Goal: Task Accomplishment & Management: Use online tool/utility

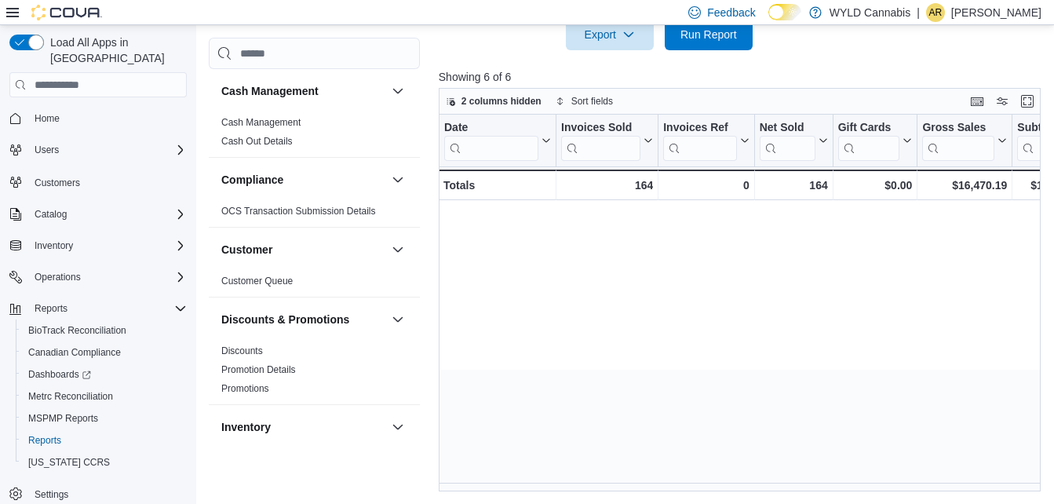
scroll to position [0, 1323]
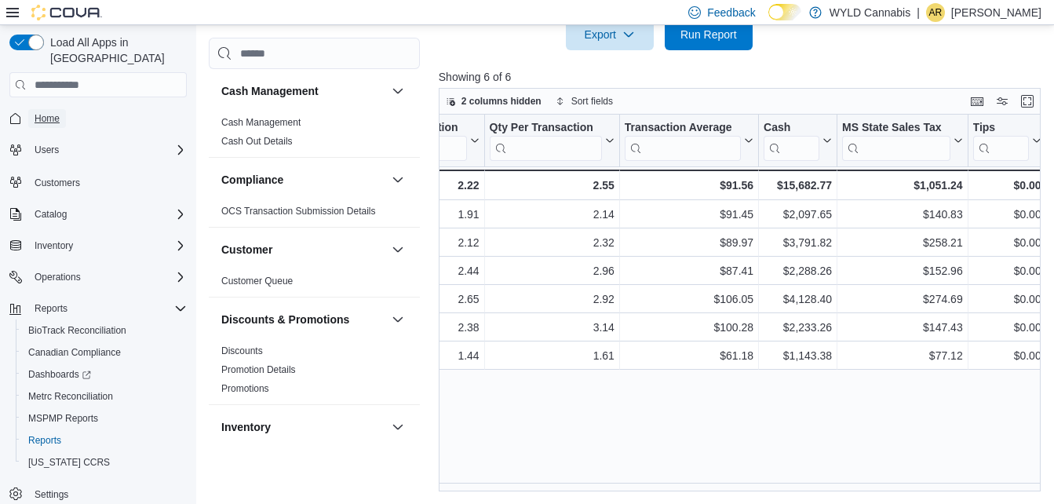
click at [61, 109] on link "Home" at bounding box center [47, 118] width 38 height 19
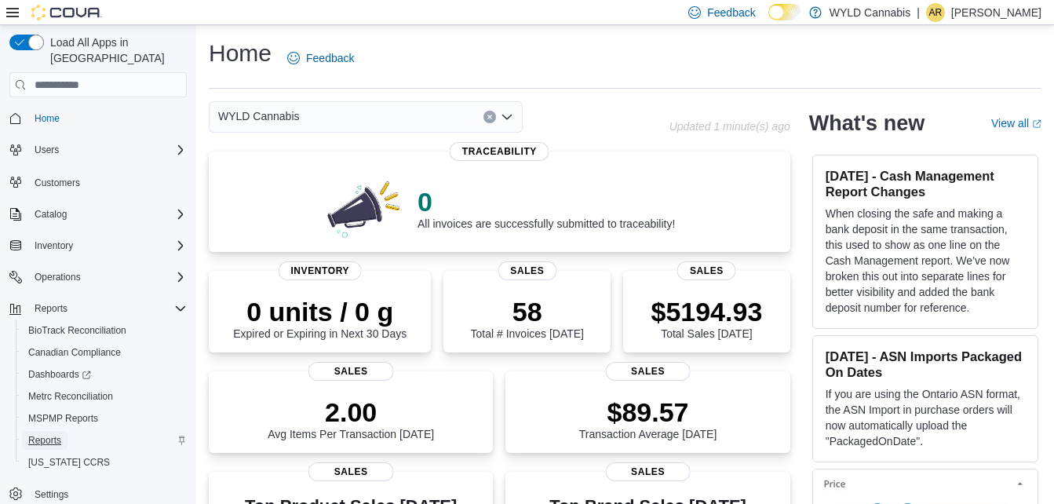
click at [41, 431] on span "Reports" at bounding box center [44, 440] width 33 height 19
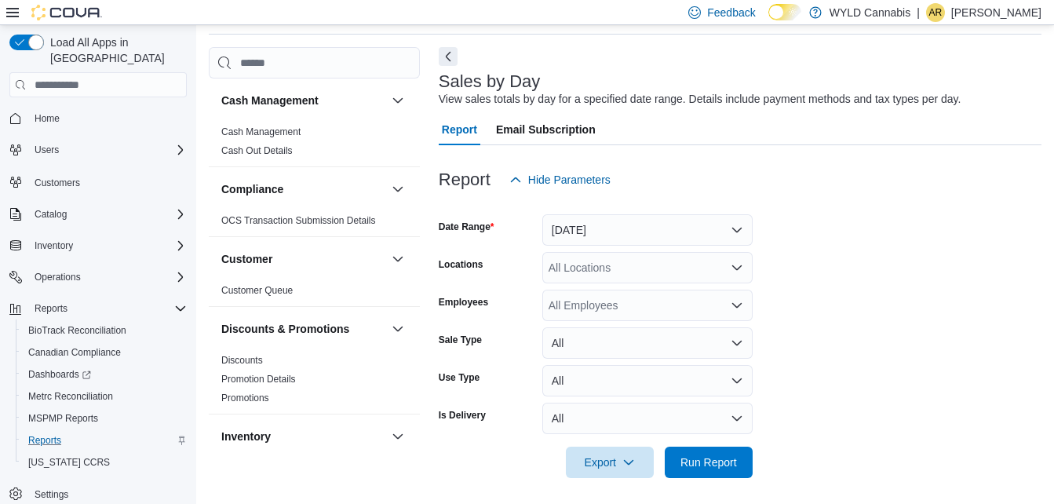
scroll to position [60, 0]
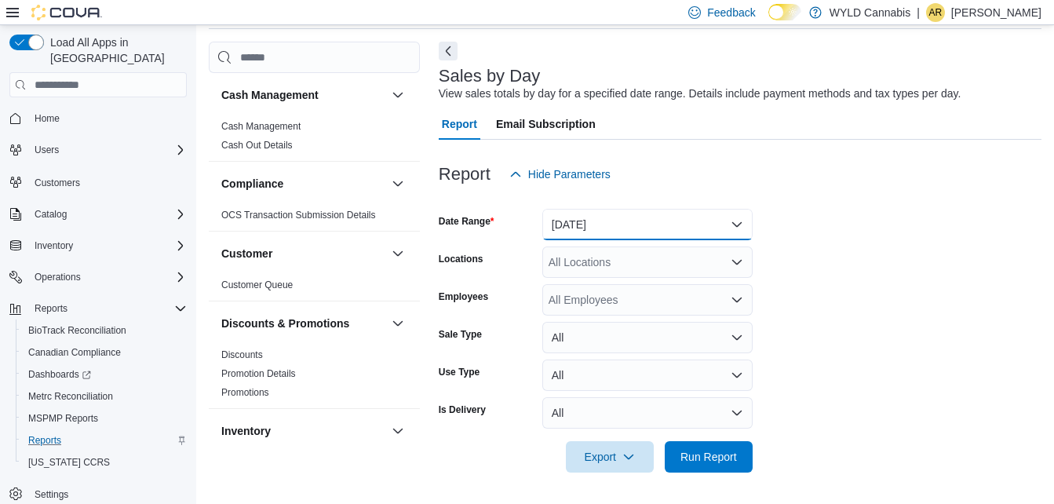
click at [727, 225] on button "[DATE]" at bounding box center [647, 224] width 210 height 31
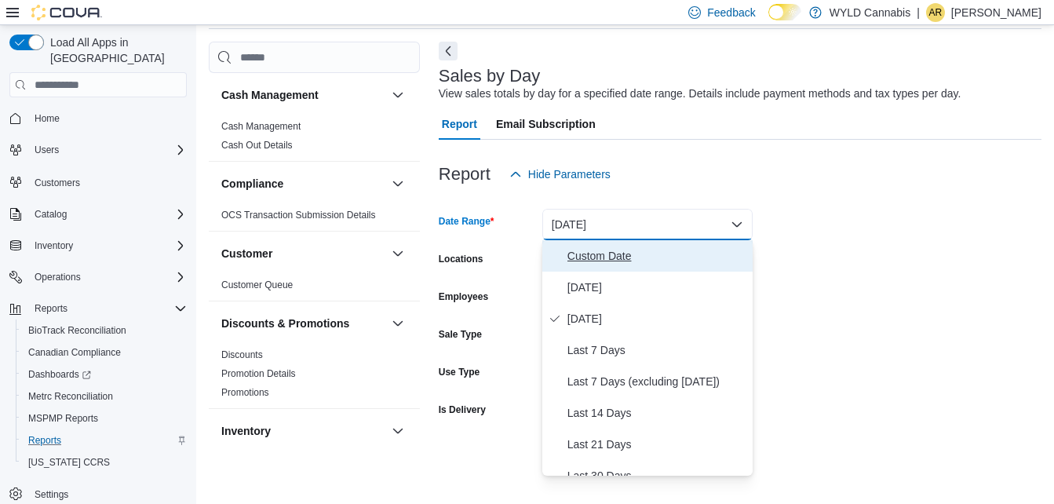
click at [633, 253] on span "Custom Date" at bounding box center [656, 255] width 179 height 19
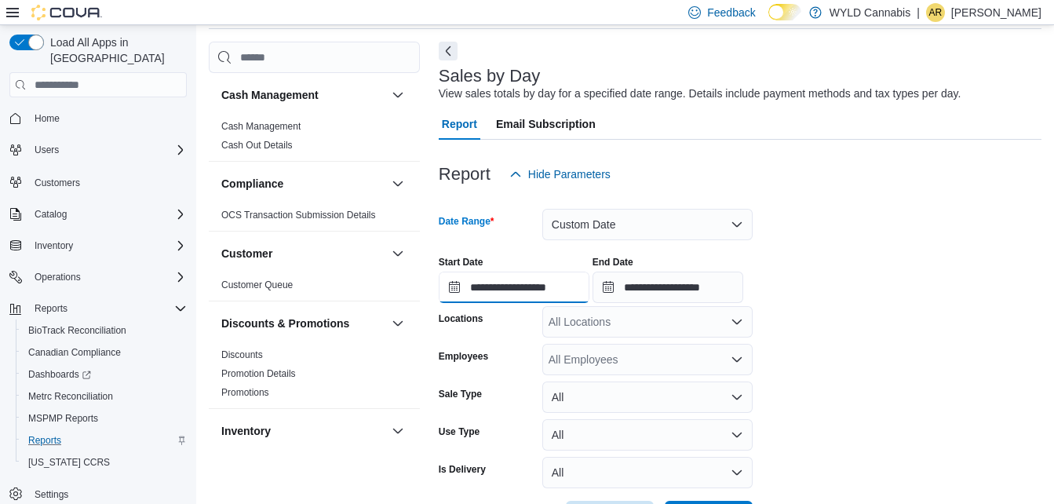
click at [577, 293] on input "**********" at bounding box center [514, 286] width 151 height 31
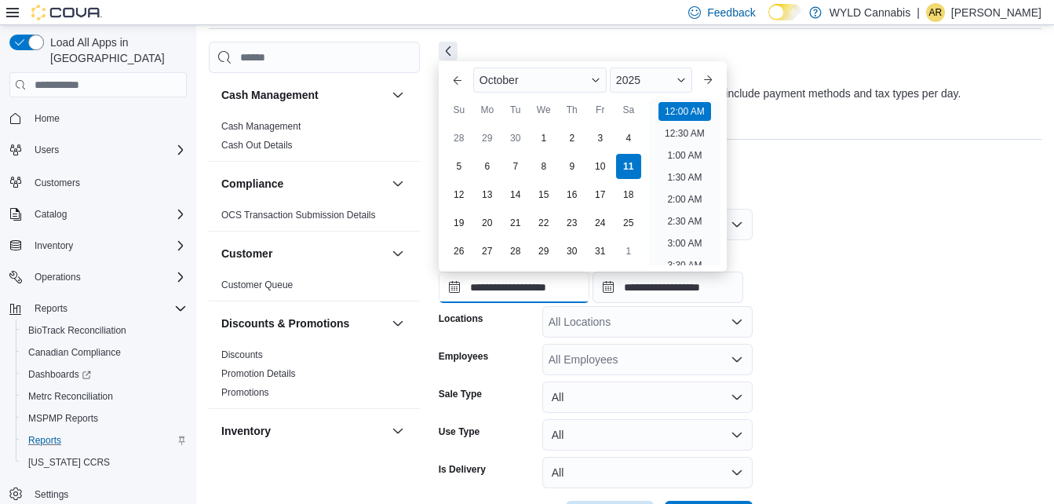
scroll to position [49, 0]
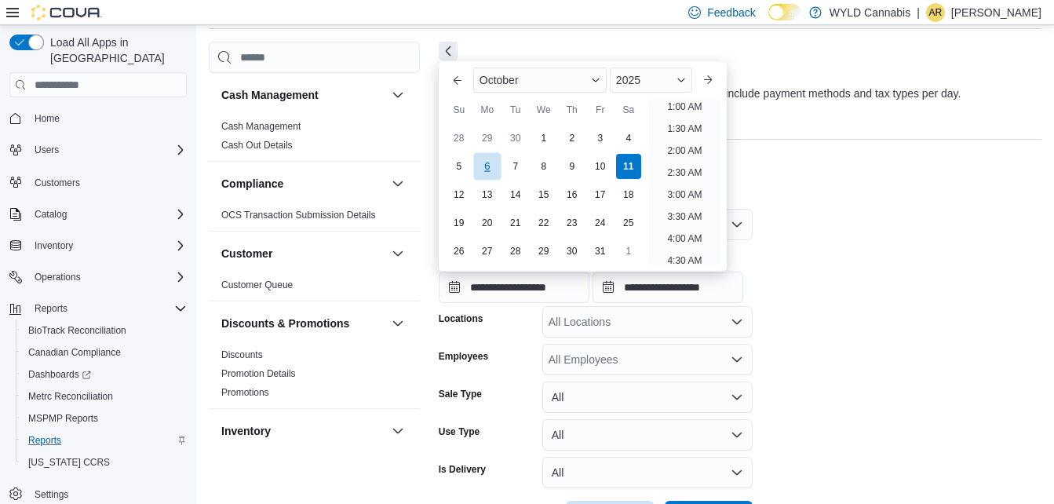
click at [479, 161] on div "6" at bounding box center [486, 165] width 27 height 27
type input "**********"
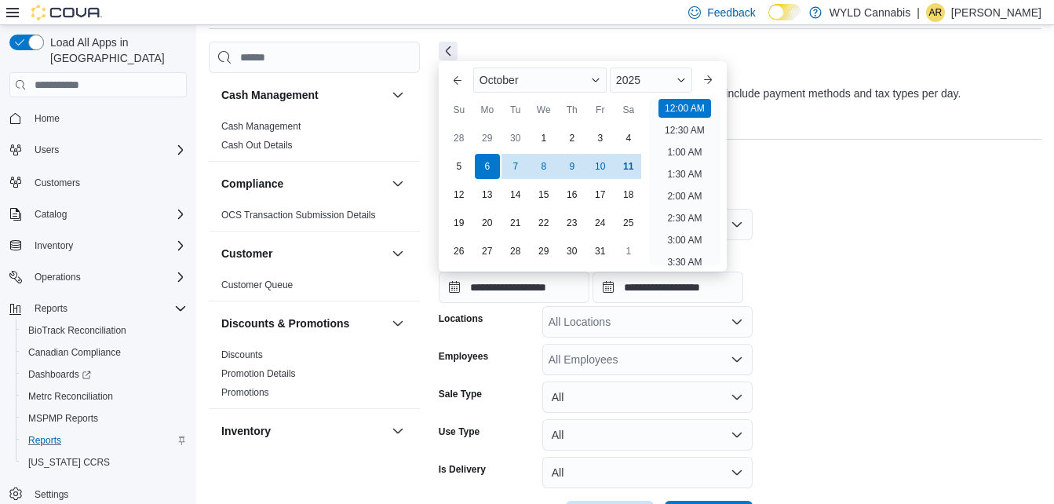
click at [846, 288] on div "**********" at bounding box center [740, 273] width 602 height 60
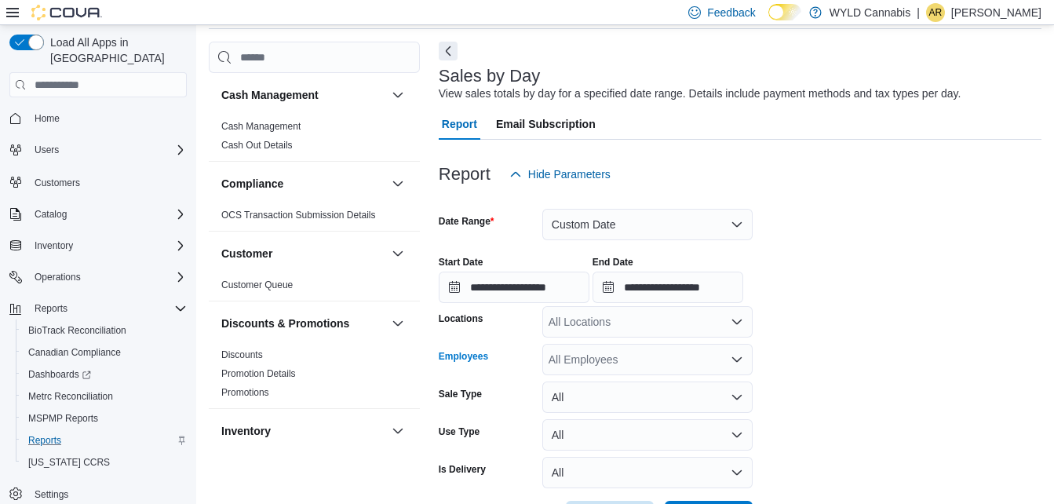
click at [707, 358] on div "All Employees" at bounding box center [647, 359] width 210 height 31
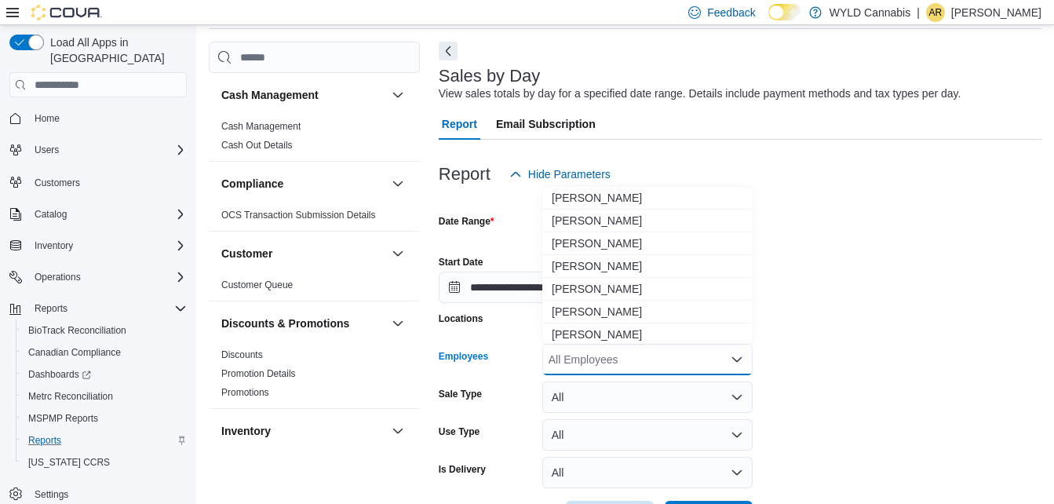
click at [833, 317] on form "**********" at bounding box center [740, 361] width 602 height 342
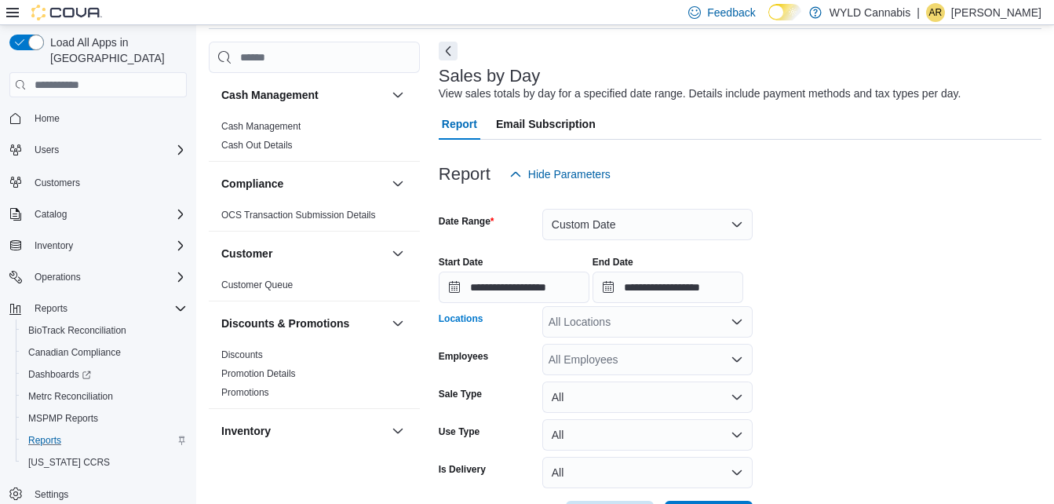
click at [720, 315] on div "All Locations" at bounding box center [647, 321] width 210 height 31
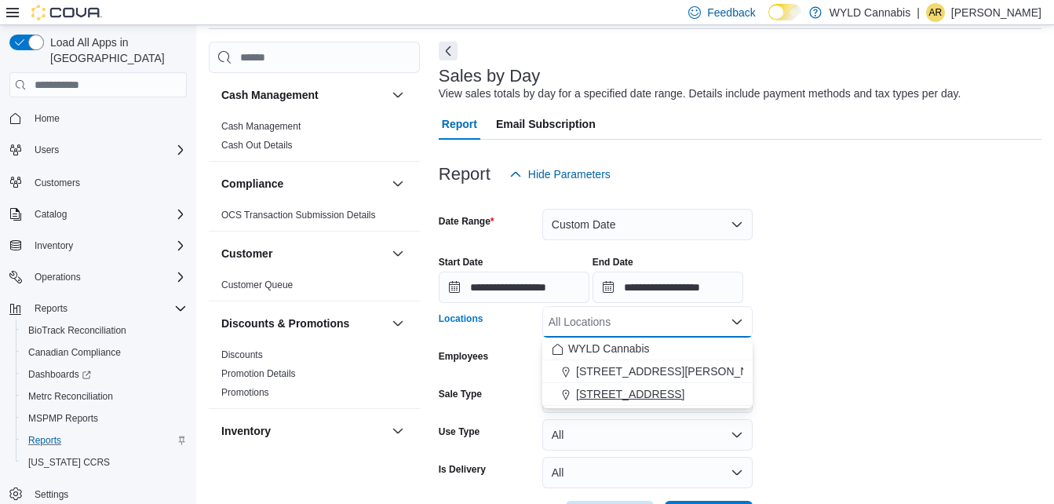
click at [646, 393] on span "[STREET_ADDRESS]" at bounding box center [630, 394] width 108 height 16
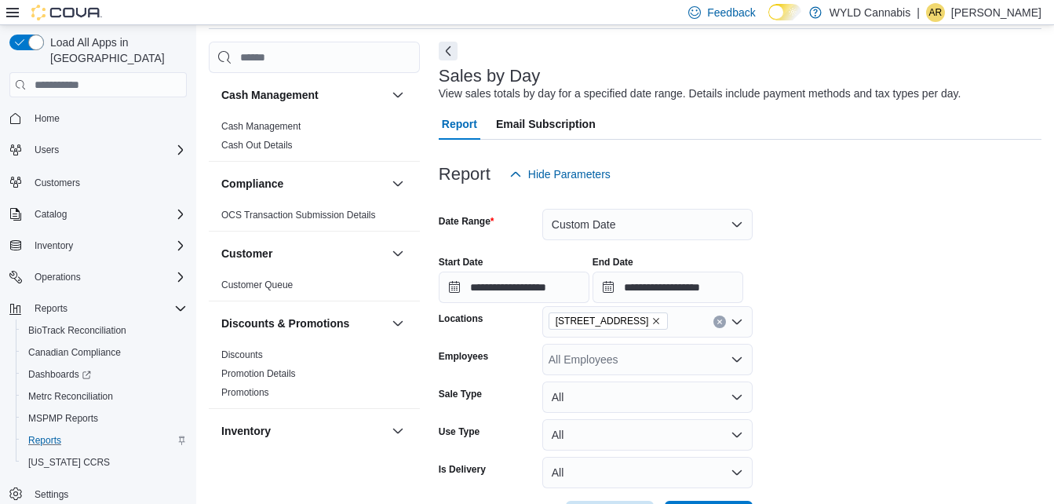
click at [858, 349] on form "**********" at bounding box center [740, 361] width 602 height 342
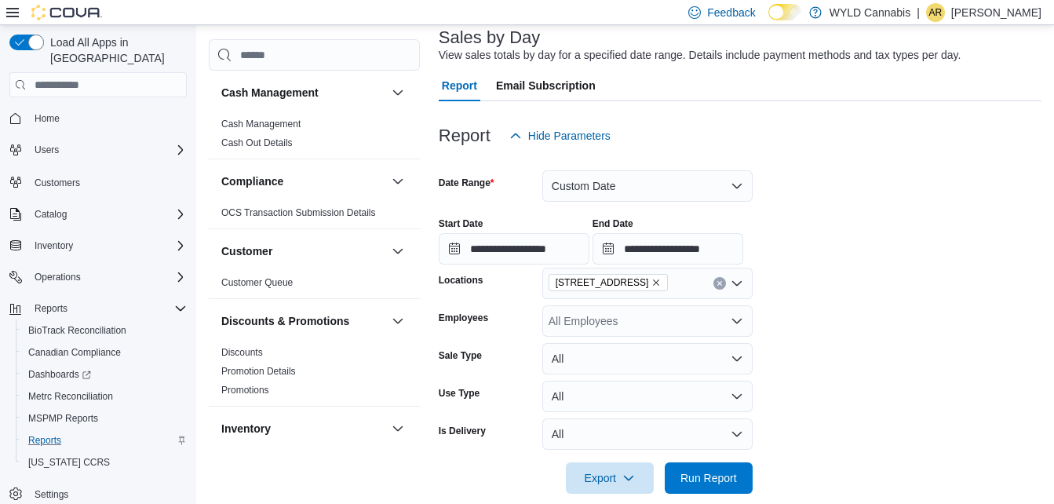
scroll to position [119, 0]
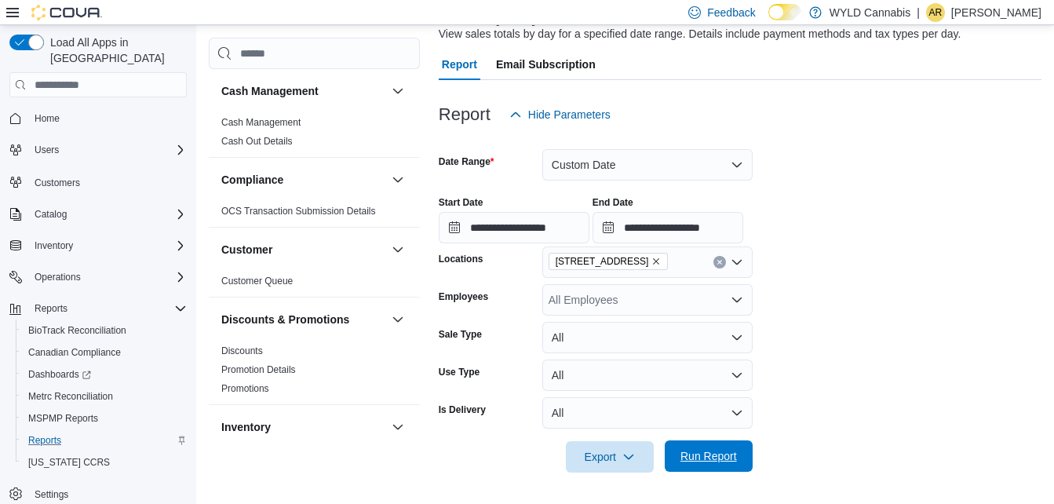
click at [722, 448] on span "Run Report" at bounding box center [708, 455] width 69 height 31
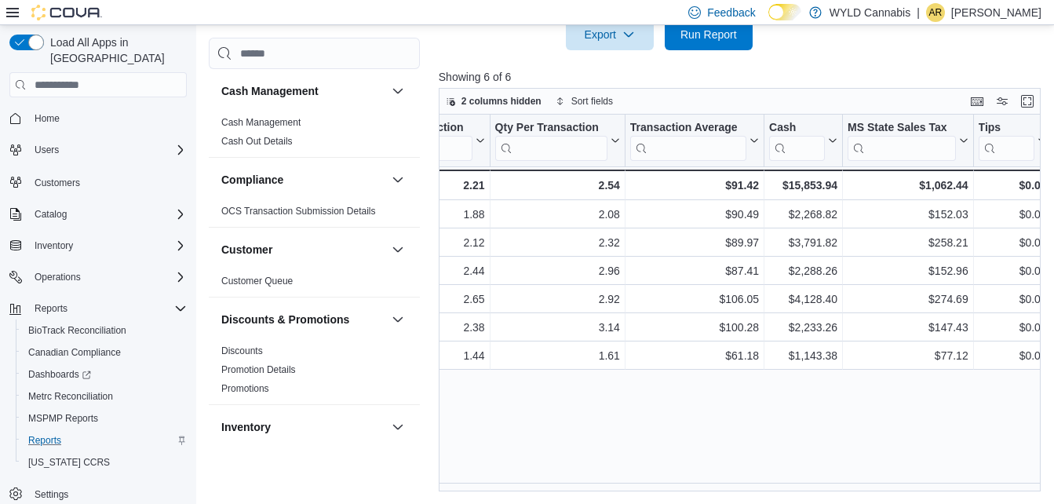
scroll to position [0, 1323]
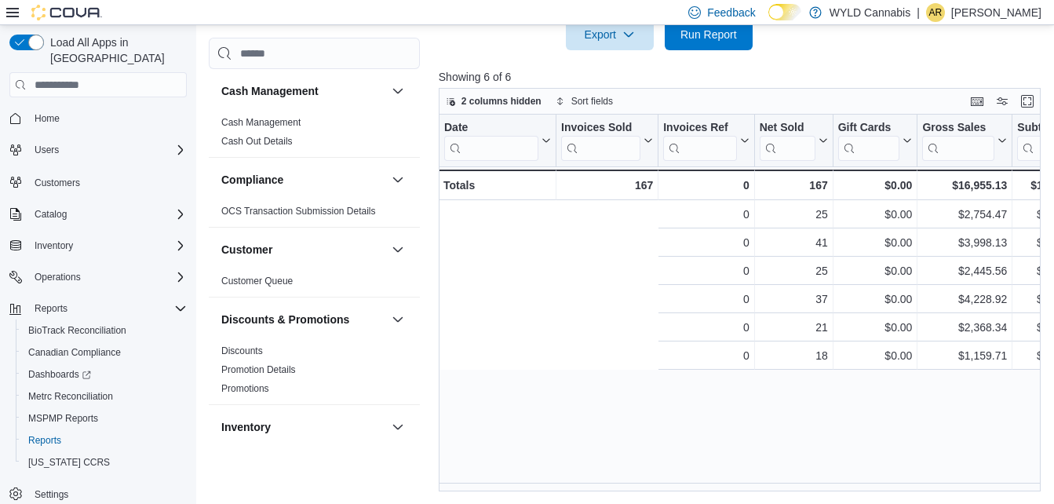
scroll to position [0, 1323]
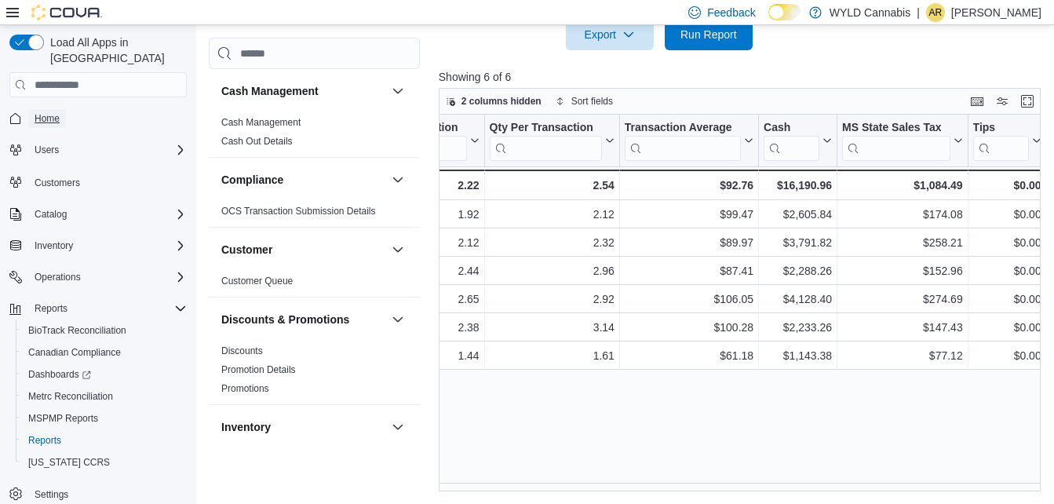
click at [44, 112] on span "Home" at bounding box center [47, 118] width 25 height 13
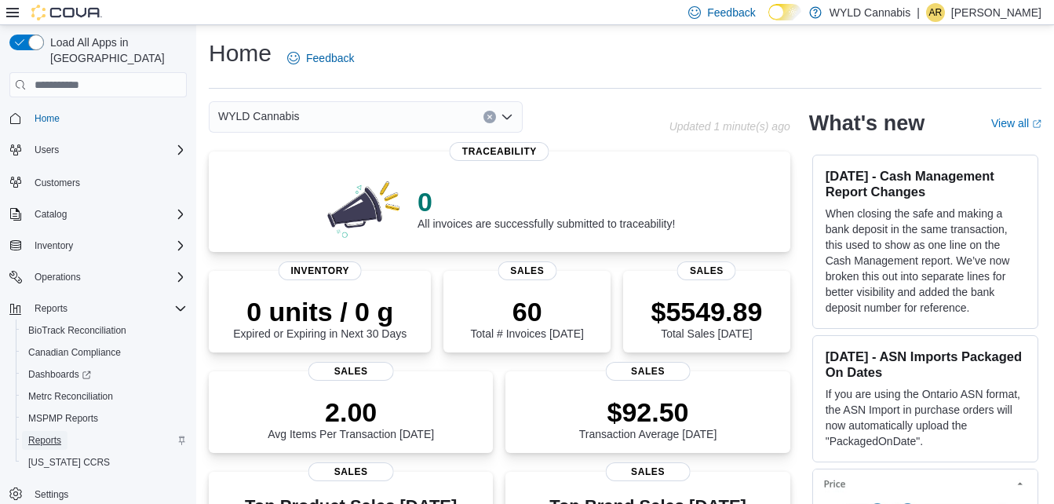
click at [60, 434] on span "Reports" at bounding box center [44, 440] width 33 height 13
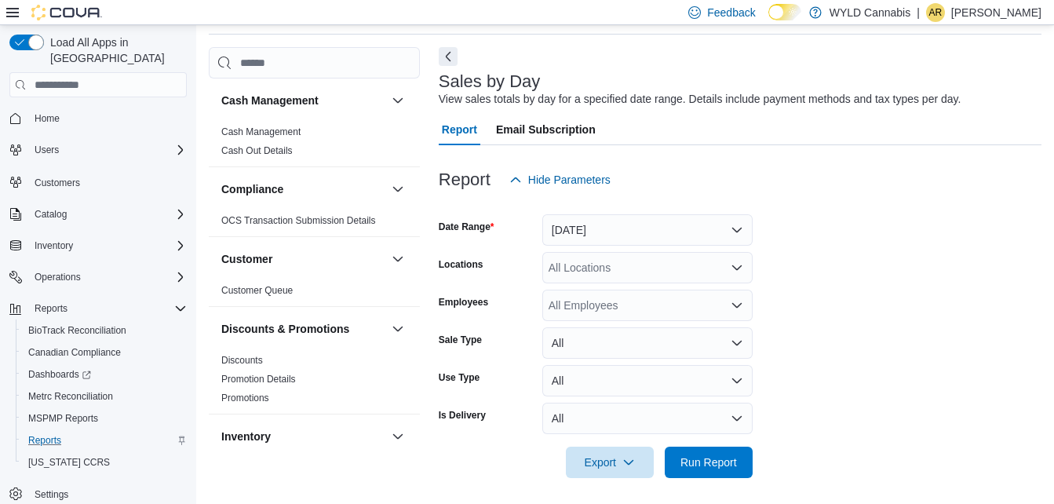
scroll to position [60, 0]
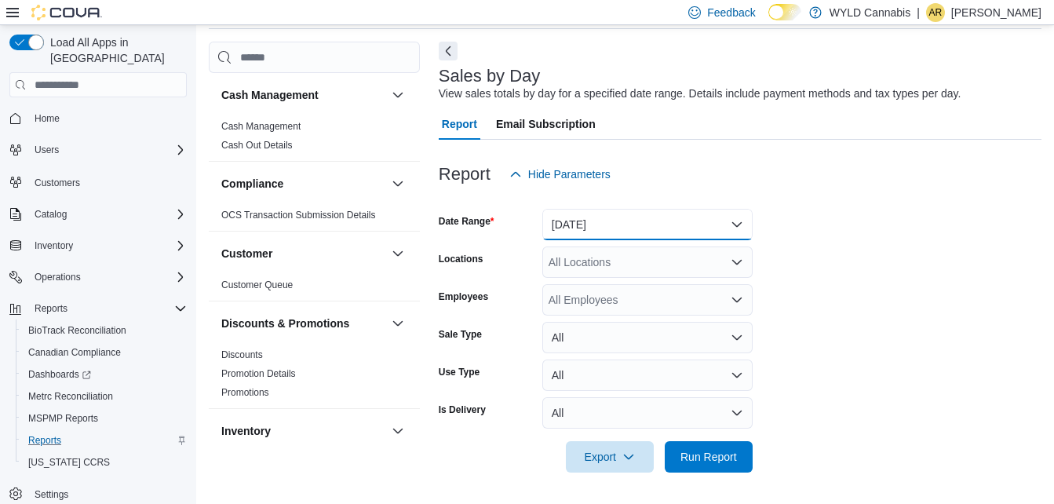
click at [732, 223] on button "[DATE]" at bounding box center [647, 224] width 210 height 31
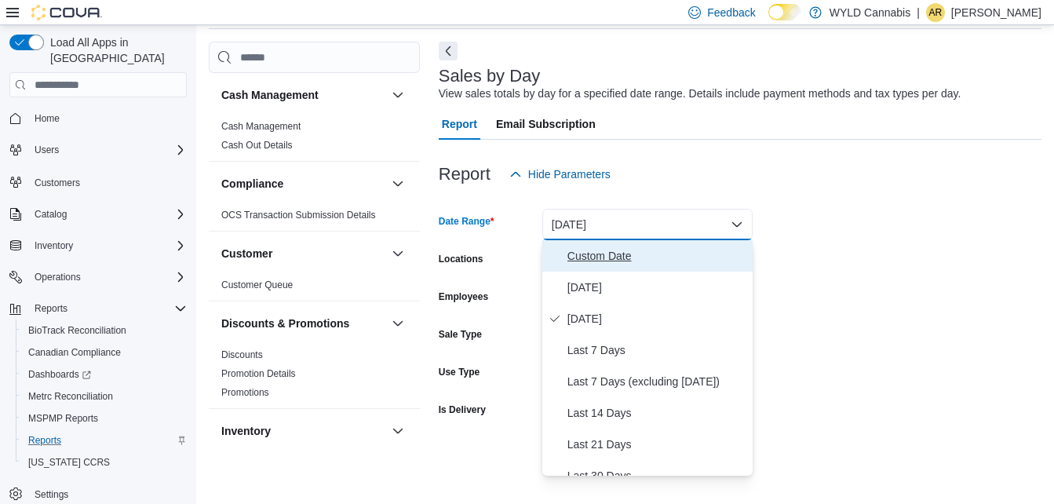
click at [606, 253] on span "Custom Date" at bounding box center [656, 255] width 179 height 19
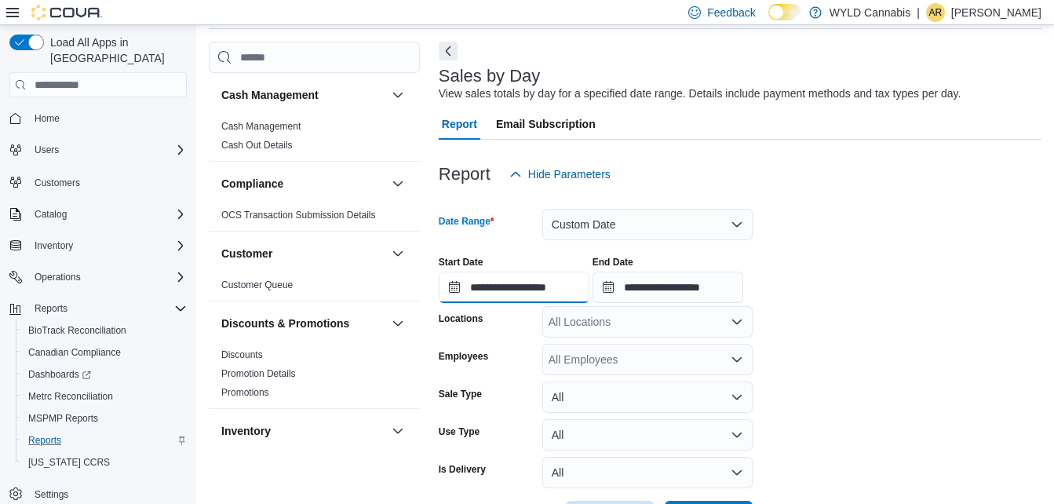
click at [574, 298] on input "**********" at bounding box center [514, 286] width 151 height 31
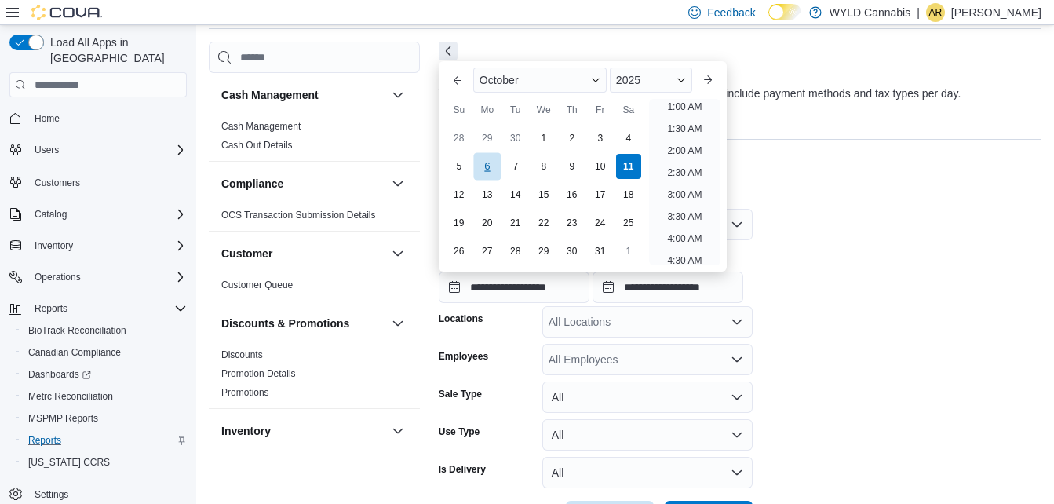
click at [492, 163] on div "6" at bounding box center [486, 165] width 27 height 27
type input "**********"
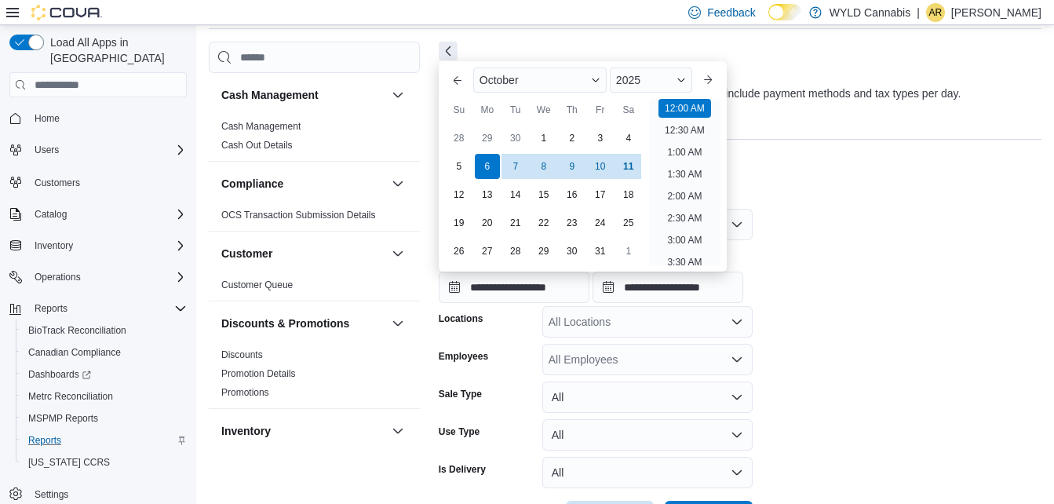
drag, startPoint x: 896, startPoint y: 271, endPoint x: 765, endPoint y: 340, distance: 147.7
click at [897, 271] on div "**********" at bounding box center [740, 273] width 602 height 60
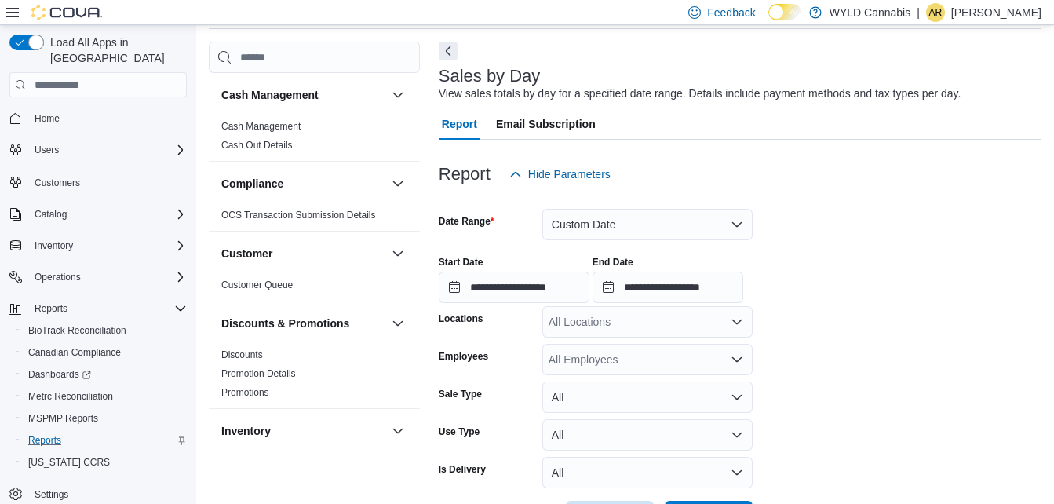
click at [737, 327] on icon "Open list of options" at bounding box center [736, 321] width 13 height 13
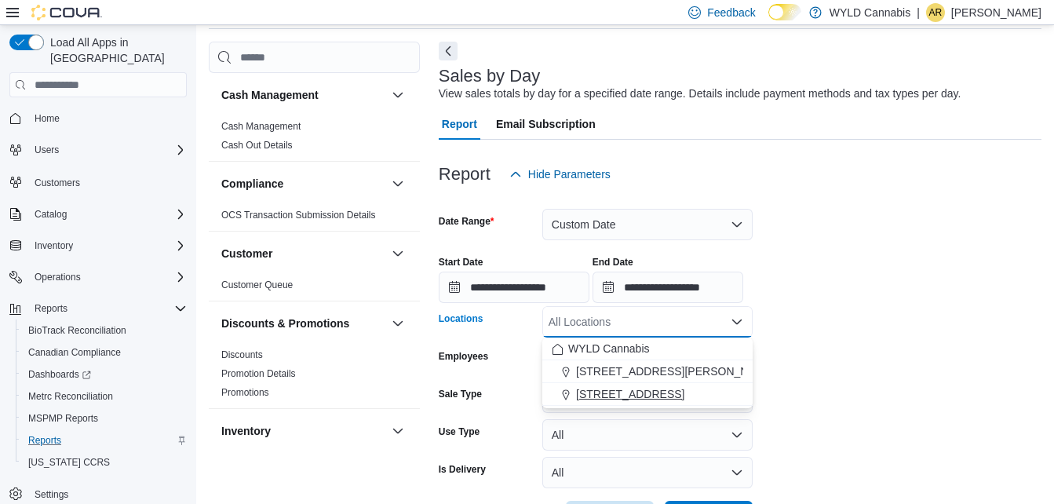
click at [633, 401] on span "[STREET_ADDRESS]" at bounding box center [630, 394] width 108 height 16
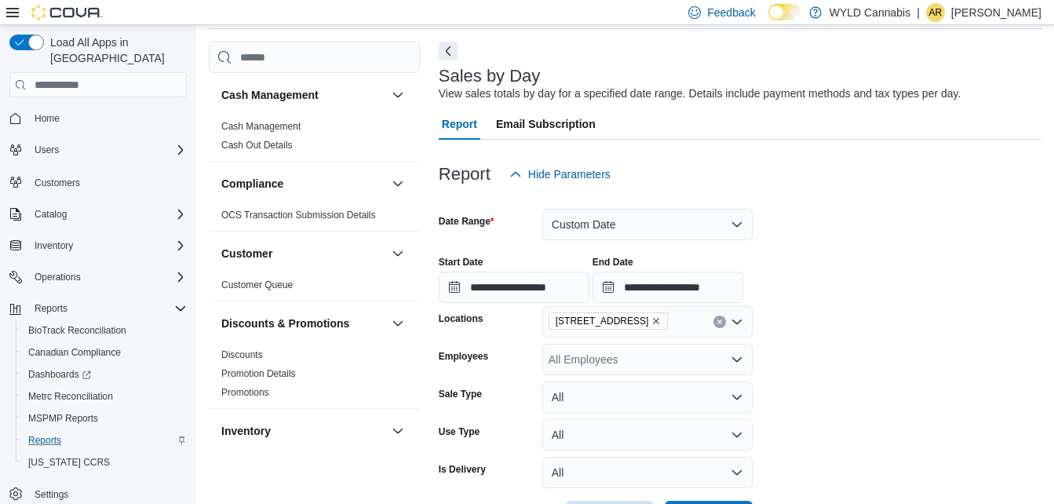
click at [963, 393] on form "**********" at bounding box center [740, 361] width 602 height 342
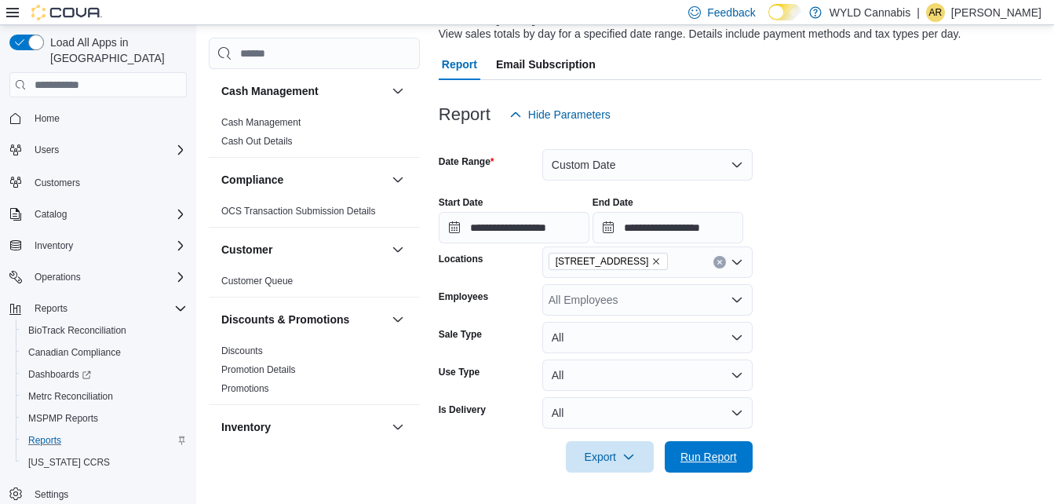
drag, startPoint x: 704, startPoint y: 444, endPoint x: 897, endPoint y: 372, distance: 206.8
click at [704, 446] on span "Run Report" at bounding box center [708, 456] width 69 height 31
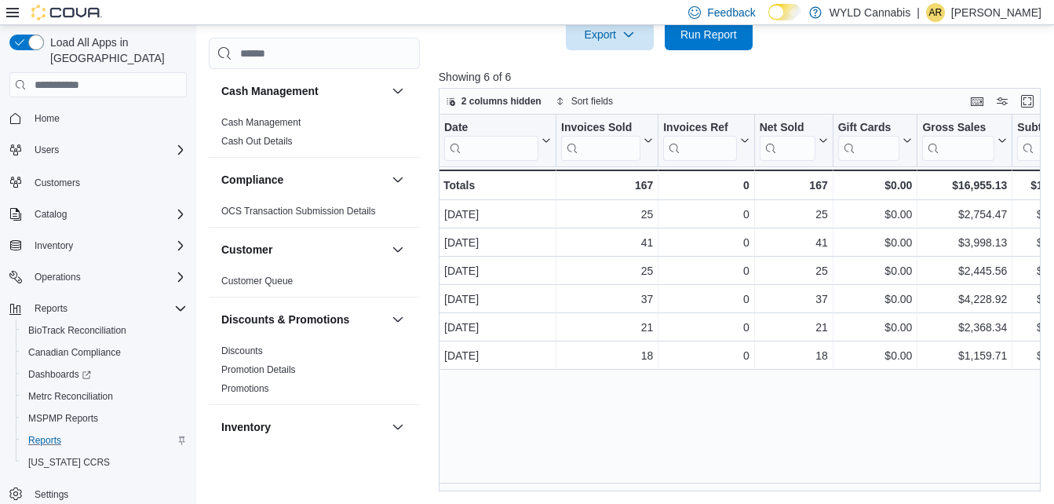
scroll to position [0, 1323]
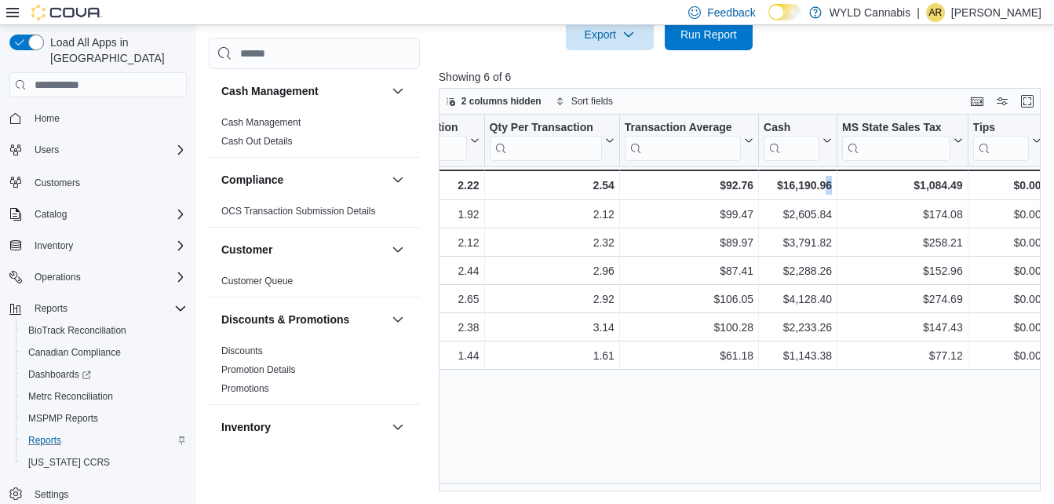
drag, startPoint x: 866, startPoint y: 482, endPoint x: 828, endPoint y: 486, distance: 38.7
click at [825, 486] on div "Date Click to view column header actions Invoices Sold Click to view column hea…" at bounding box center [743, 303] width 608 height 377
drag, startPoint x: 829, startPoint y: 486, endPoint x: 897, endPoint y: 486, distance: 67.5
click at [888, 460] on div "Date Click to view column header actions Invoices Sold Click to view column hea…" at bounding box center [743, 303] width 608 height 377
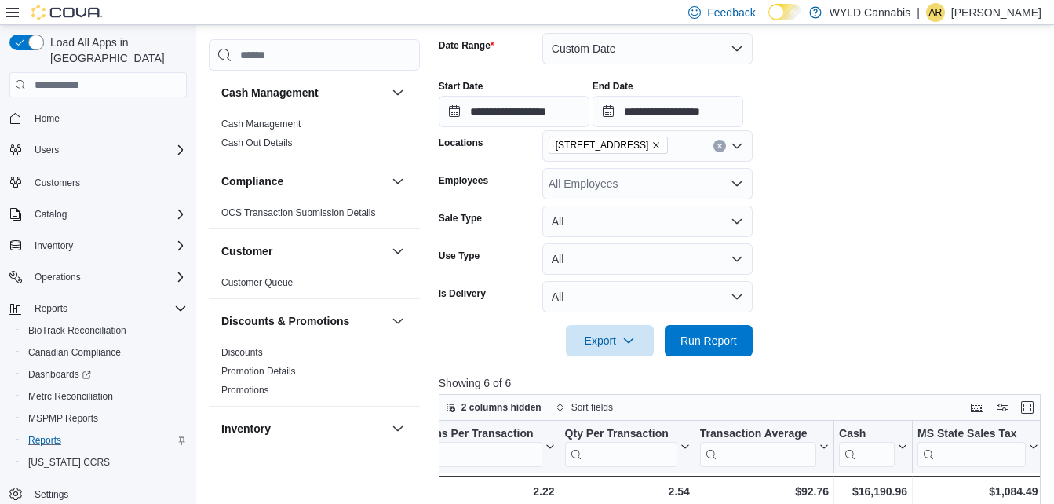
scroll to position [149, 0]
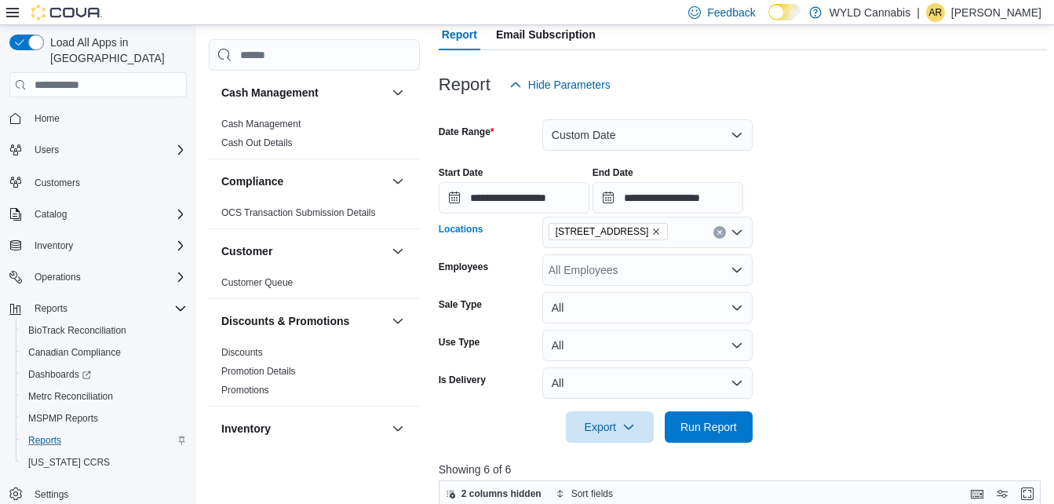
click at [722, 232] on icon "Clear input" at bounding box center [719, 232] width 6 height 6
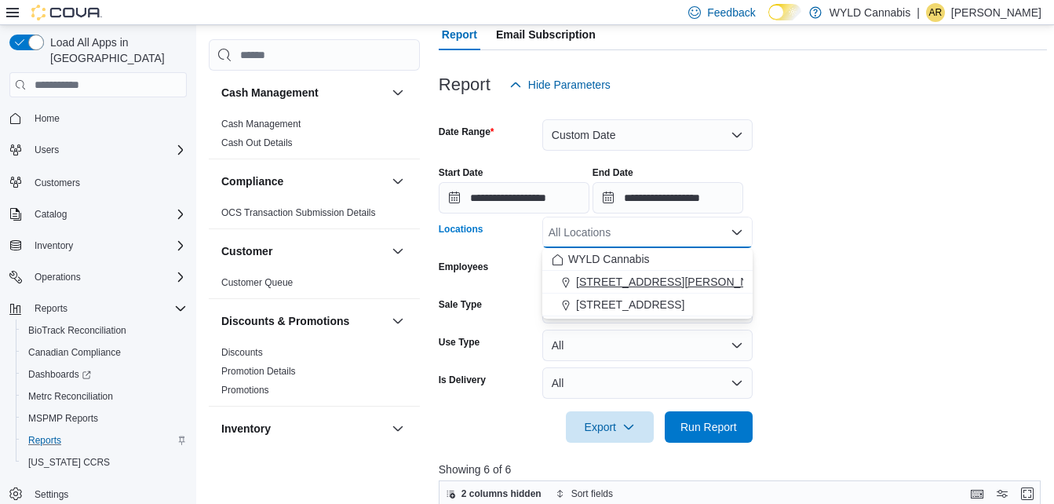
click at [663, 275] on span "[STREET_ADDRESS][PERSON_NAME]" at bounding box center [675, 282] width 199 height 16
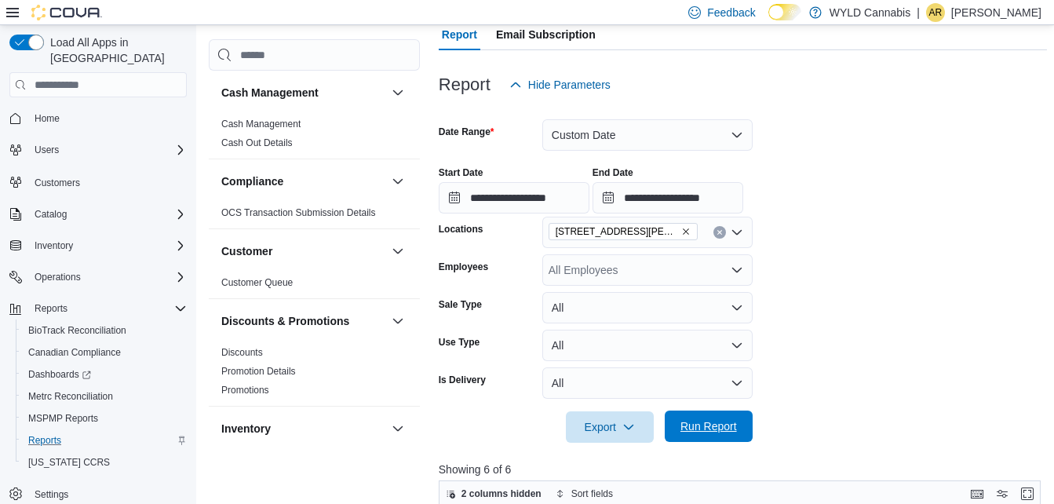
click at [712, 424] on span "Run Report" at bounding box center [708, 426] width 56 height 16
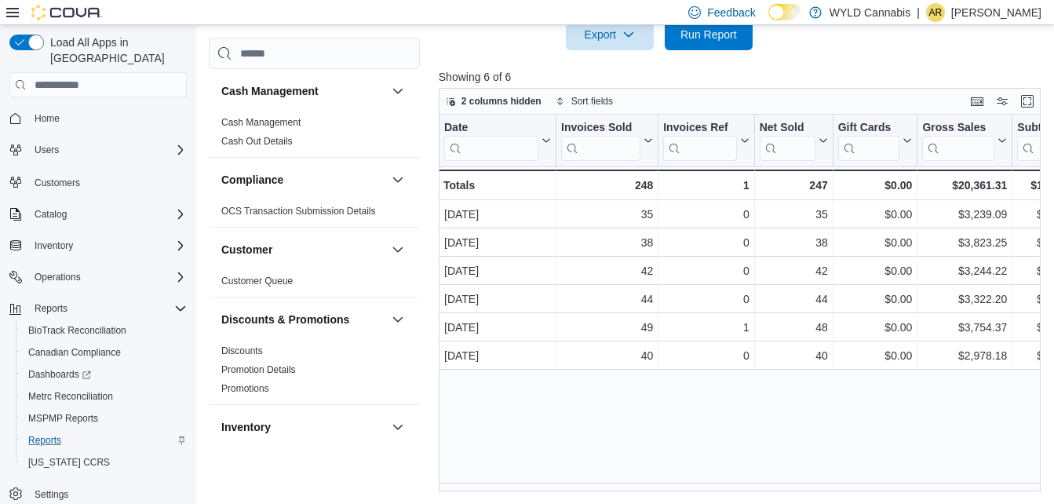
scroll to position [541, 0]
drag, startPoint x: 584, startPoint y: 482, endPoint x: 689, endPoint y: 470, distance: 105.8
click at [689, 470] on div "Date Click to view column header actions Invoices Sold Click to view column hea…" at bounding box center [743, 303] width 608 height 377
drag, startPoint x: 689, startPoint y: 470, endPoint x: 585, endPoint y: 463, distance: 103.8
click at [586, 462] on div "Date Click to view column header actions Invoices Sold Click to view column hea…" at bounding box center [743, 303] width 608 height 377
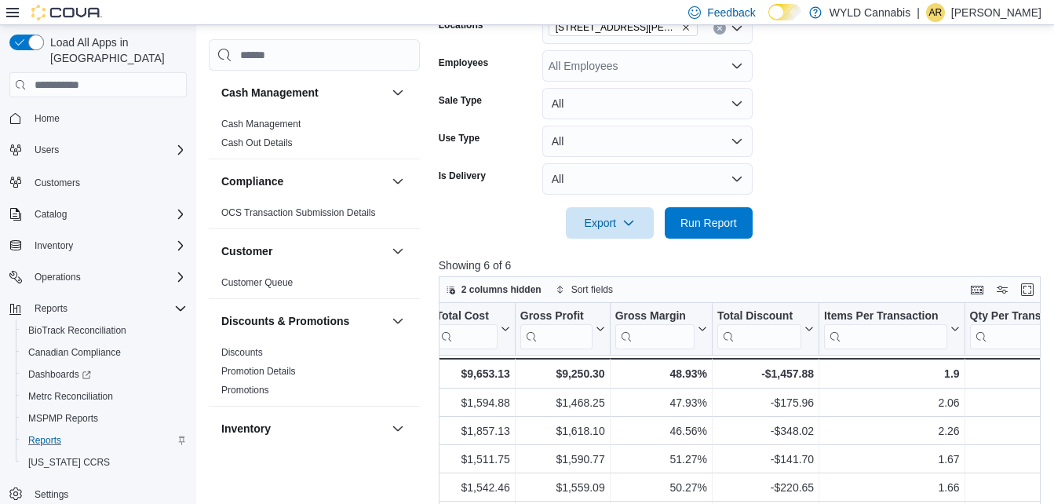
scroll to position [306, 0]
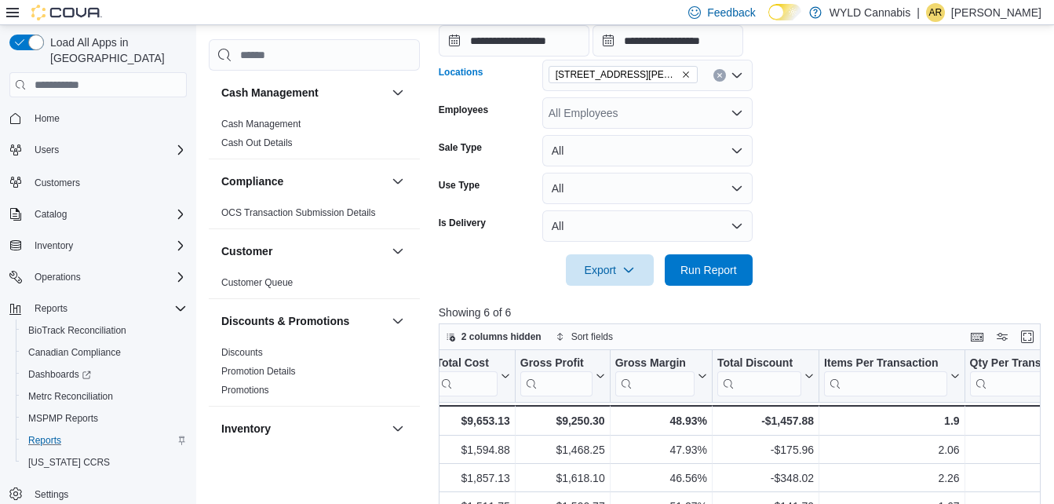
click at [719, 75] on icon "Clear input" at bounding box center [719, 76] width 4 height 4
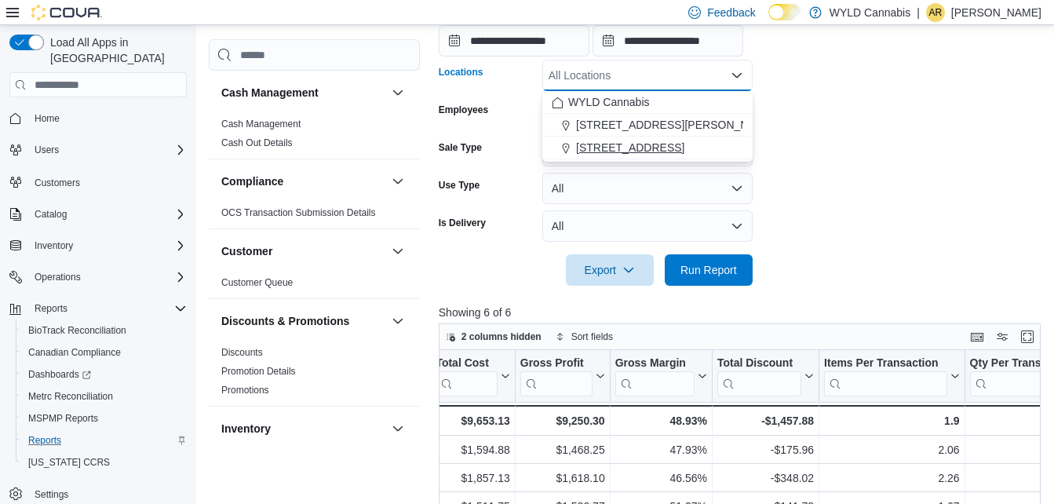
click at [671, 141] on span "[STREET_ADDRESS]" at bounding box center [630, 148] width 108 height 16
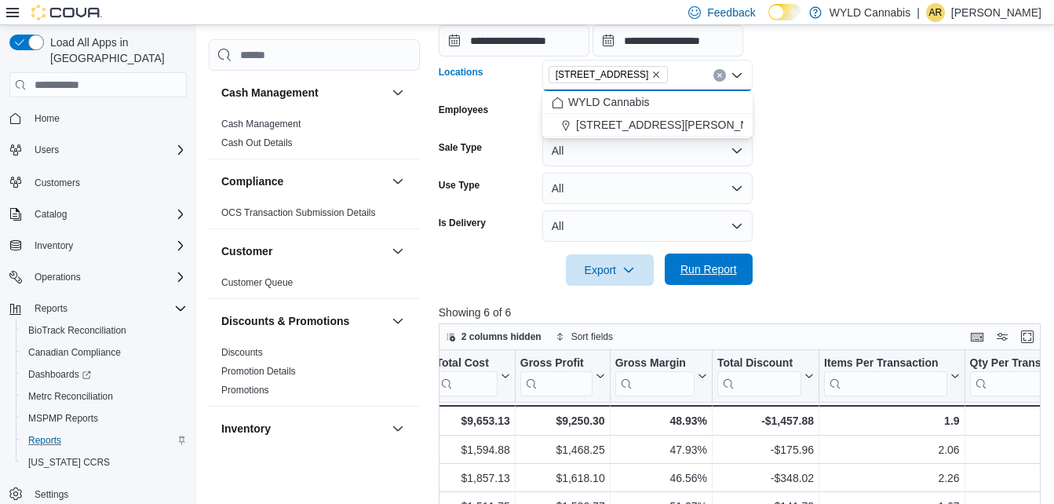
click at [709, 268] on span "Run Report" at bounding box center [708, 269] width 56 height 16
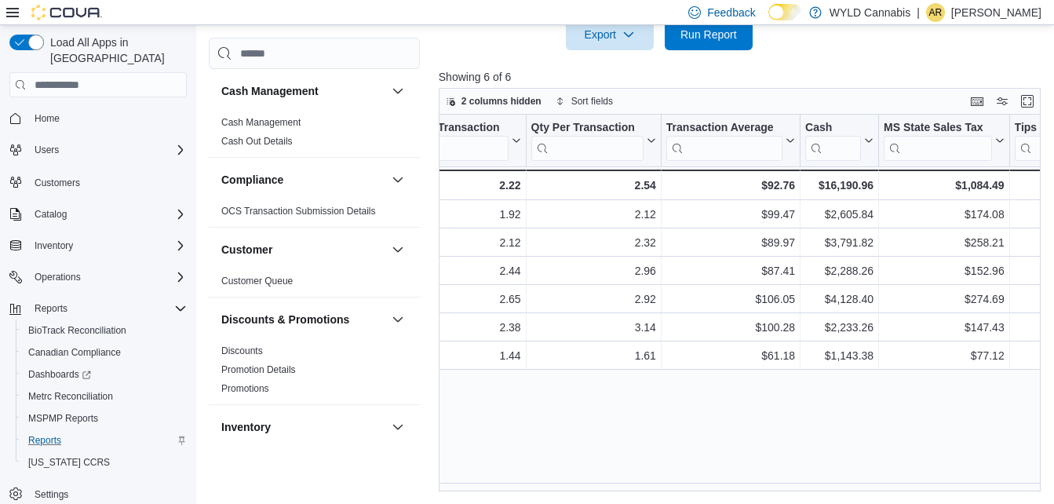
scroll to position [0, 1323]
